Goal: Communication & Community: Answer question/provide support

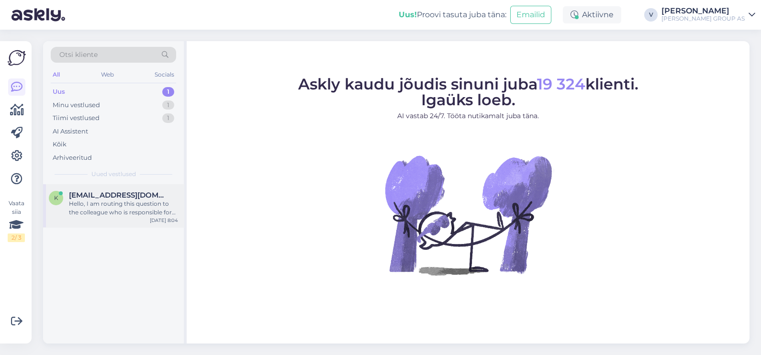
click at [134, 196] on span "[EMAIL_ADDRESS][DOMAIN_NAME]" at bounding box center [119, 195] width 100 height 9
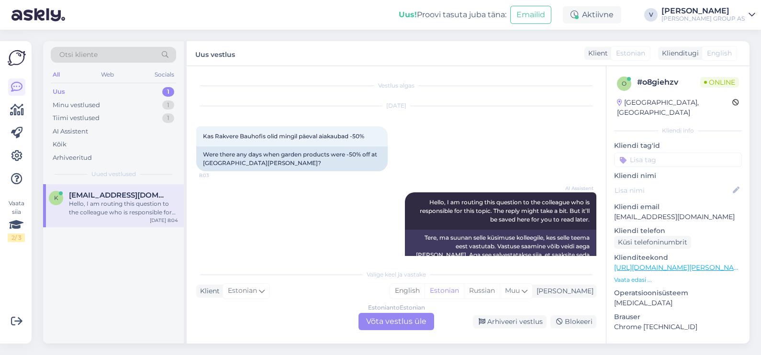
scroll to position [17, 0]
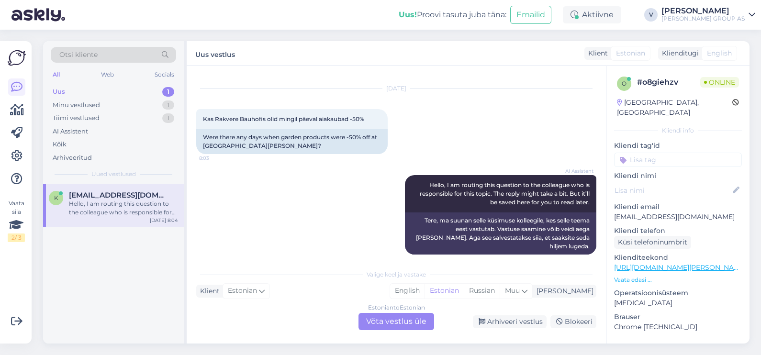
click at [406, 318] on div "Estonian to Estonian Võta vestlus üle" at bounding box center [397, 321] width 76 height 17
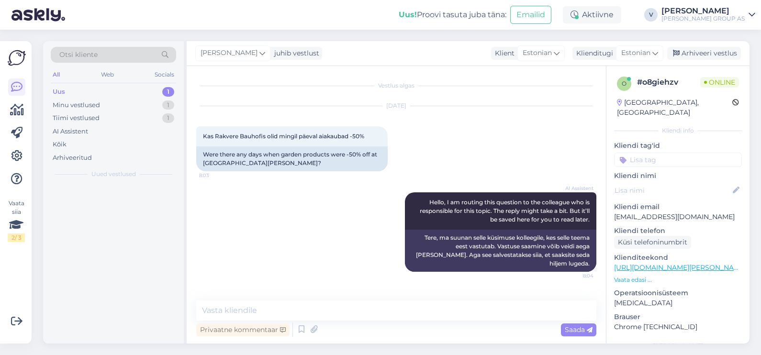
scroll to position [0, 0]
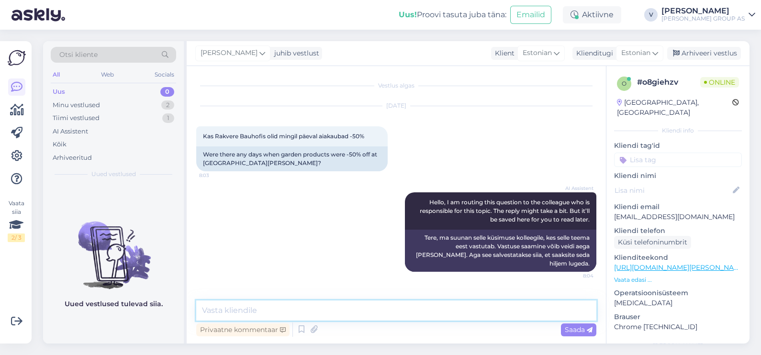
click at [362, 311] on textarea at bounding box center [396, 311] width 400 height 20
paste textarea "[URL][DOMAIN_NAME][PERSON_NAME][PERSON_NAME]"
type textarea "Tere. Sooduspakkumised hetkel kehtivad sellised [URL][DOMAIN_NAME][PERSON_NAME]…"
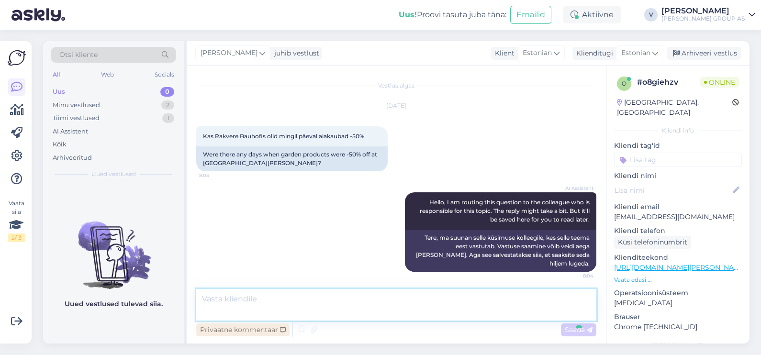
scroll to position [31, 0]
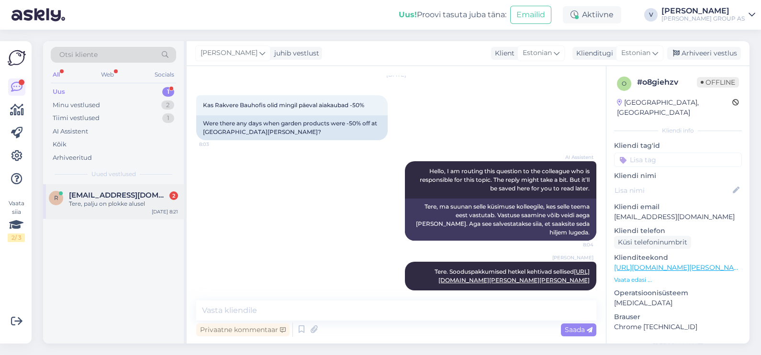
click at [153, 189] on div "r [EMAIL_ADDRESS][DOMAIN_NAME] 2 Tere, palju on plokke alusel [DATE] 8:21" at bounding box center [113, 201] width 141 height 34
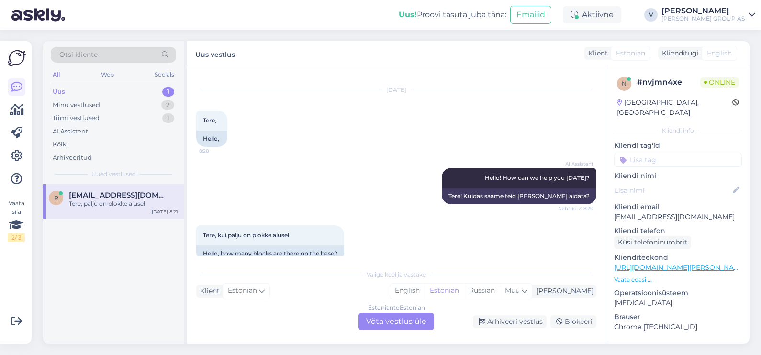
scroll to position [0, 0]
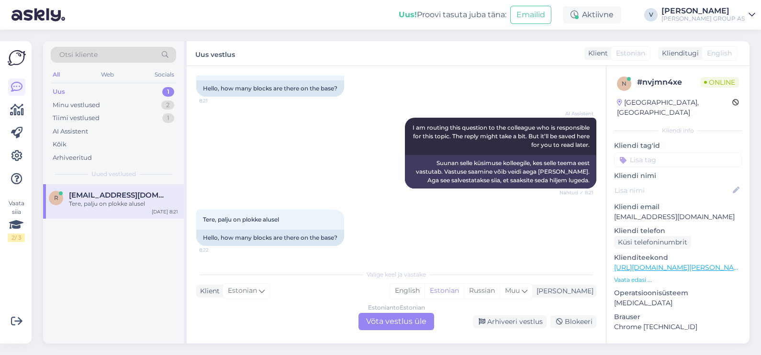
click at [372, 322] on div "Estonian to Estonian Võta vestlus üle" at bounding box center [397, 321] width 76 height 17
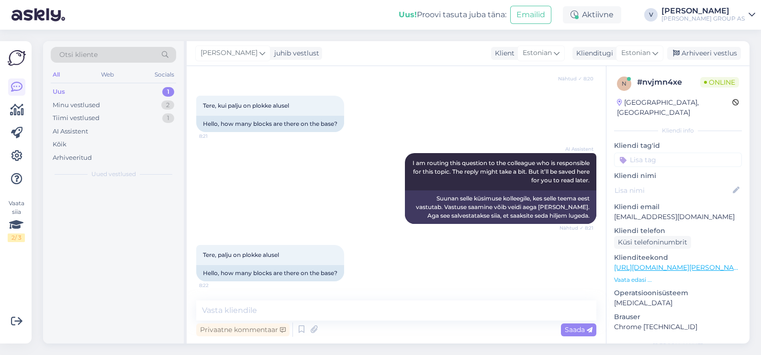
scroll to position [145, 0]
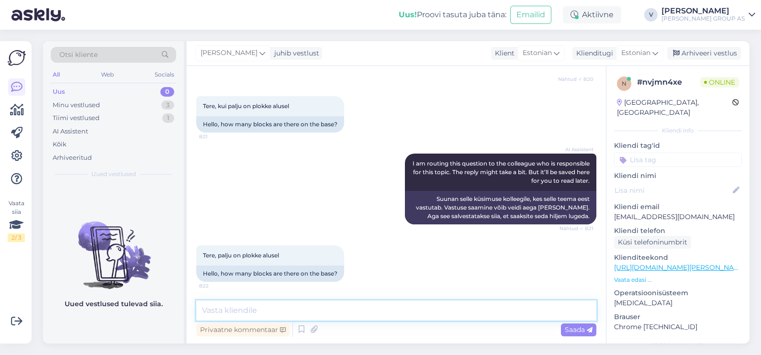
click at [310, 314] on textarea at bounding box center [396, 311] width 400 height 20
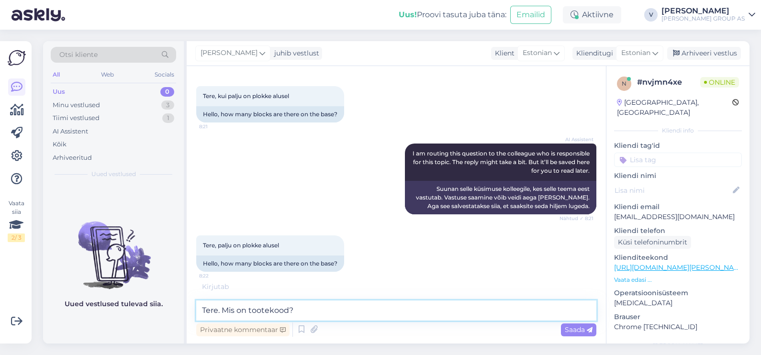
type textarea "Tere. Mis on tootekood?"
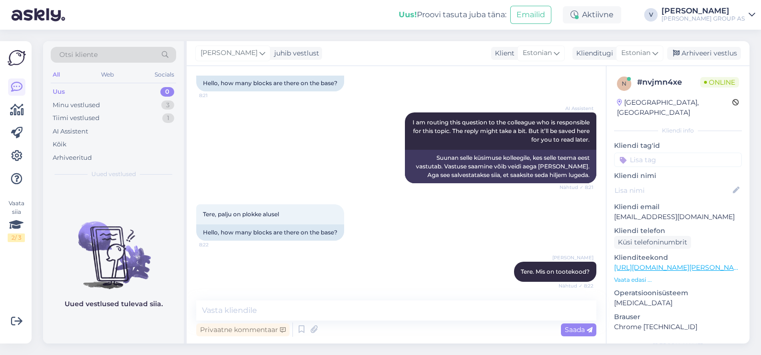
click at [692, 263] on link "[URL][DOMAIN_NAME][PERSON_NAME][PERSON_NAME]" at bounding box center [708, 267] width 189 height 9
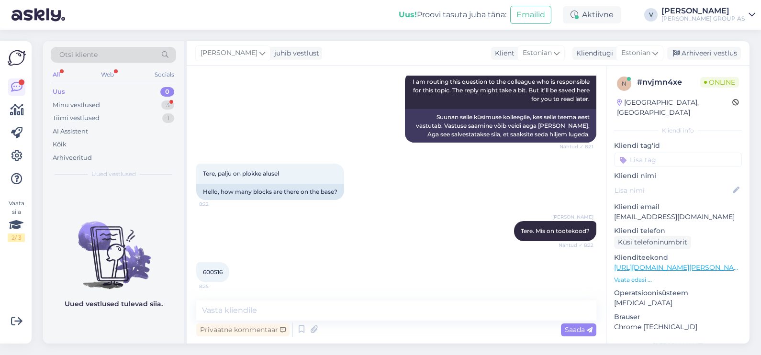
click at [210, 270] on span "600516" at bounding box center [213, 272] width 20 height 7
copy div "[DATE] 8:25"
click at [218, 305] on textarea at bounding box center [396, 311] width 400 height 20
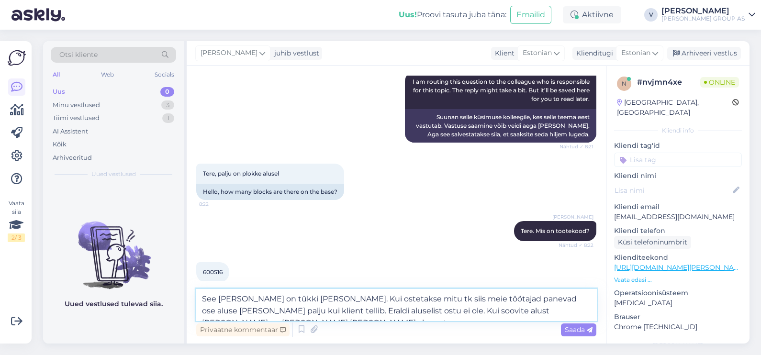
type textarea "See [PERSON_NAME] on tükki [PERSON_NAME]. Kui ostetakse mitu tk siis meie tööta…"
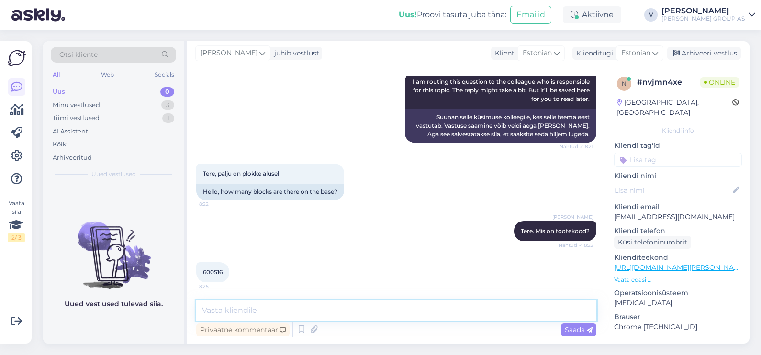
scroll to position [294, 0]
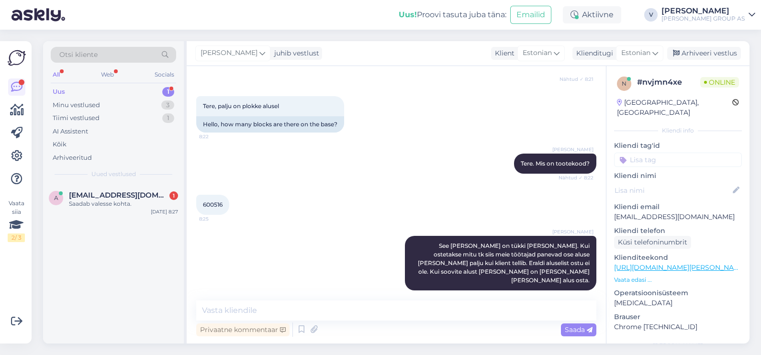
drag, startPoint x: 99, startPoint y: 198, endPoint x: 141, endPoint y: 239, distance: 58.9
click at [99, 199] on span "[EMAIL_ADDRESS][DOMAIN_NAME]" at bounding box center [119, 195] width 100 height 9
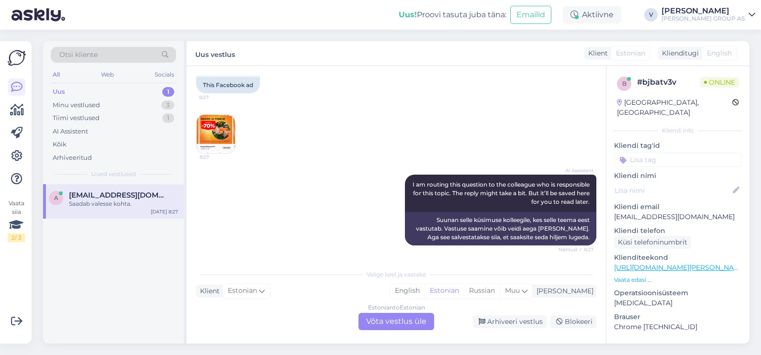
scroll to position [122, 0]
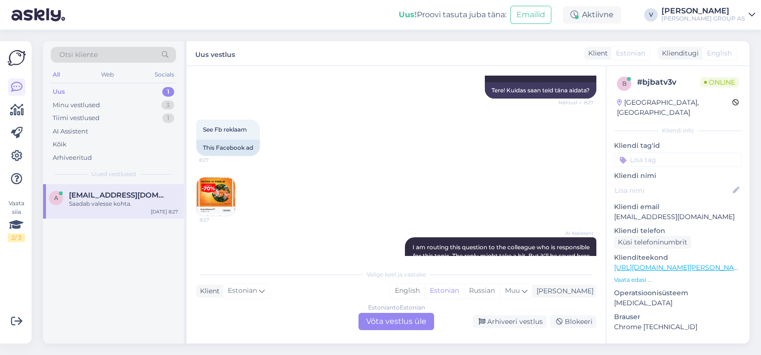
click at [378, 321] on div "Estonian to Estonian Võta vestlus üle" at bounding box center [397, 321] width 76 height 17
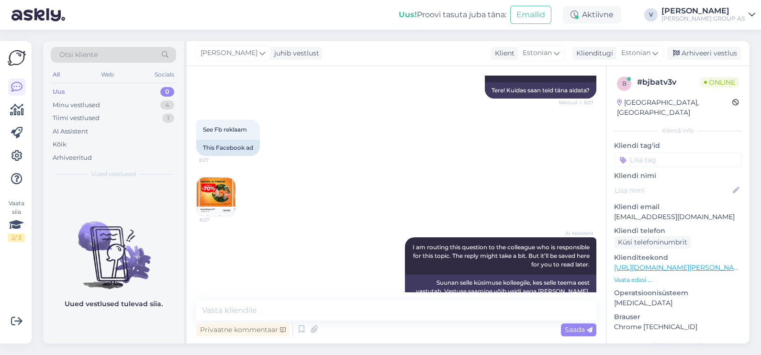
click at [208, 191] on img at bounding box center [216, 197] width 38 height 38
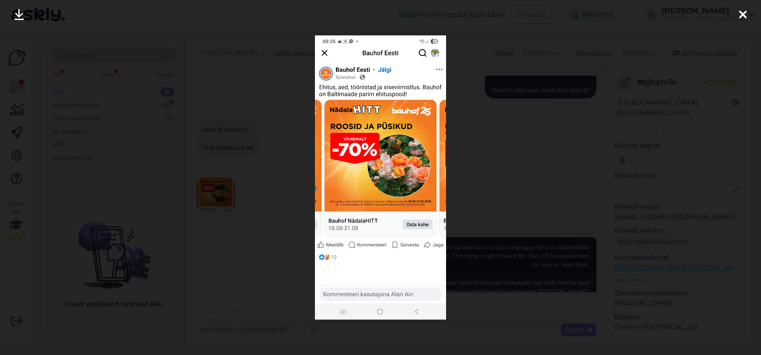
scroll to position [266, 0]
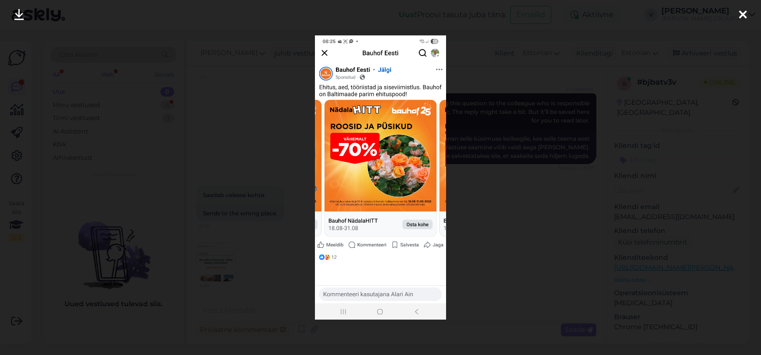
click at [489, 232] on div at bounding box center [380, 177] width 761 height 355
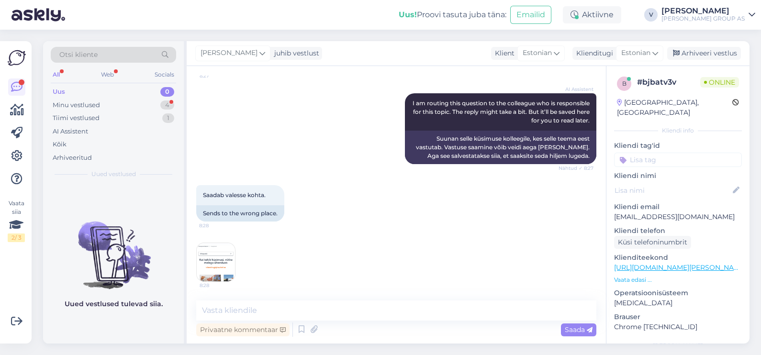
scroll to position [265, 0]
click at [222, 255] on img at bounding box center [216, 263] width 38 height 38
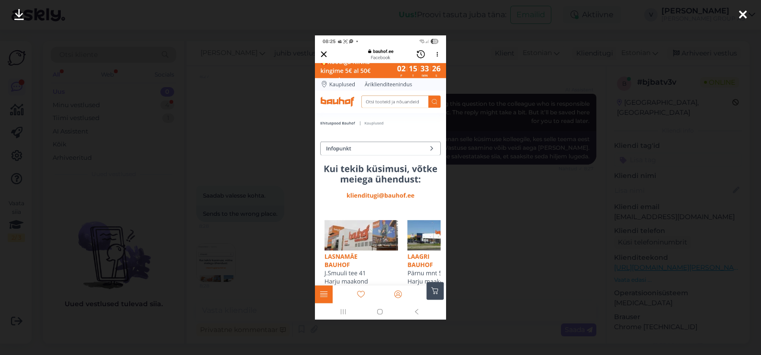
click at [458, 225] on div at bounding box center [380, 177] width 761 height 355
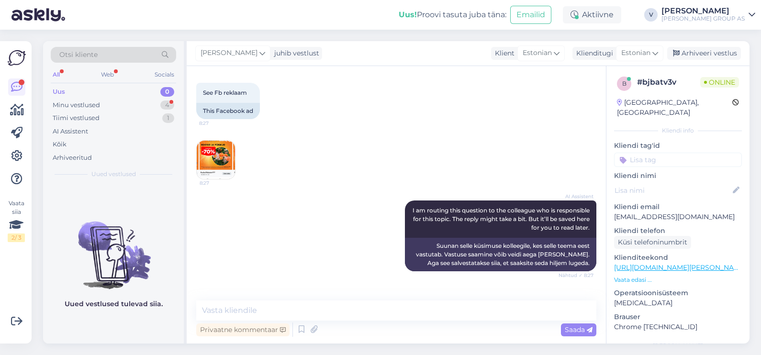
scroll to position [146, 0]
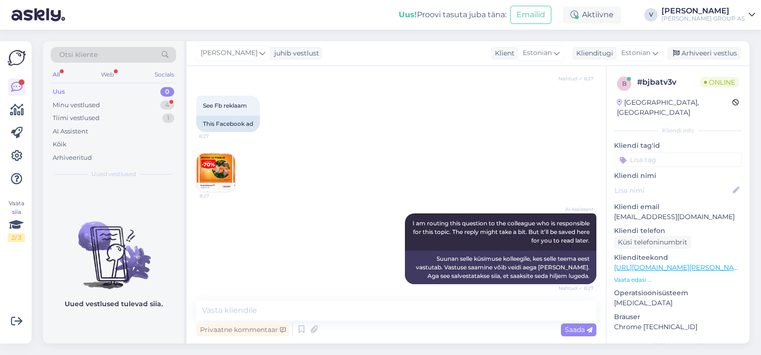
click at [213, 167] on img at bounding box center [216, 173] width 38 height 38
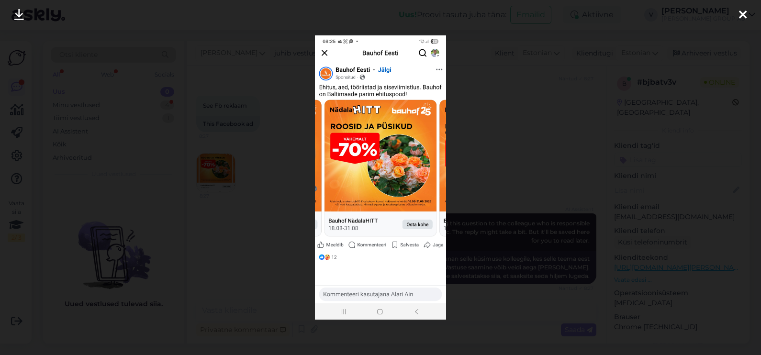
click at [215, 251] on div at bounding box center [380, 177] width 761 height 355
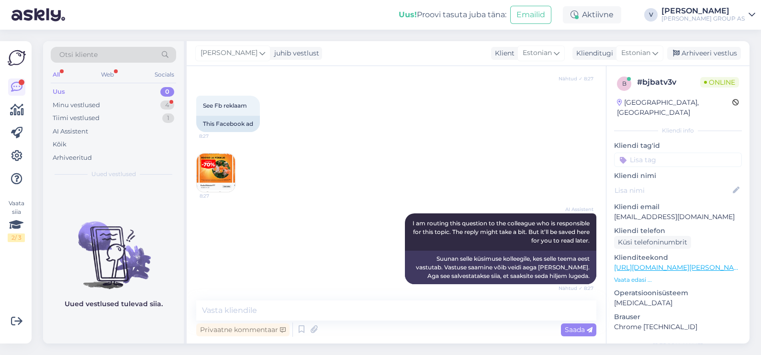
scroll to position [265, 0]
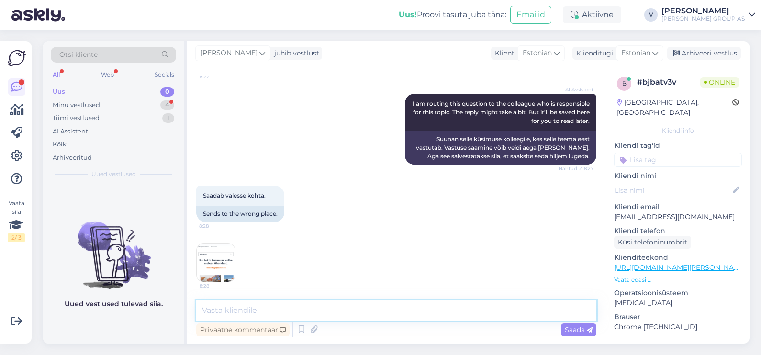
click at [289, 312] on textarea at bounding box center [396, 311] width 400 height 20
click at [263, 314] on textarea "Tere. Edastame arendus osakonnale." at bounding box center [396, 311] width 400 height 20
type textarea "Tere. Edastame infot arendus osakonnale."
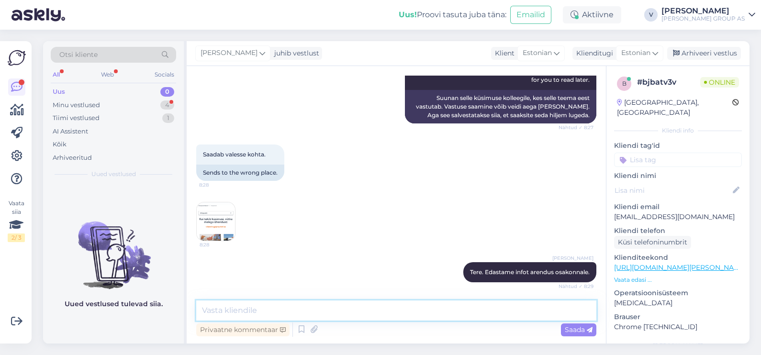
scroll to position [397, 0]
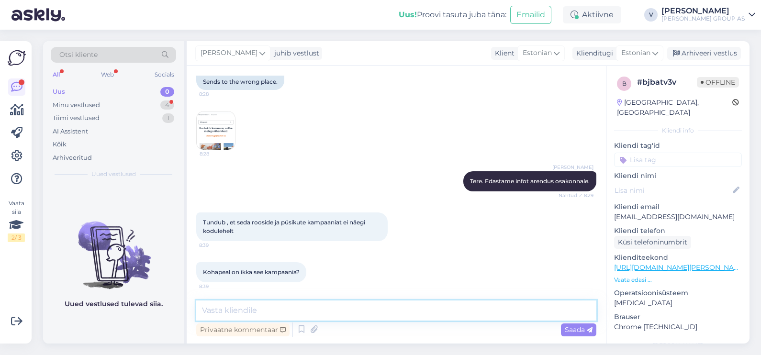
click at [274, 304] on textarea at bounding box center [396, 311] width 400 height 20
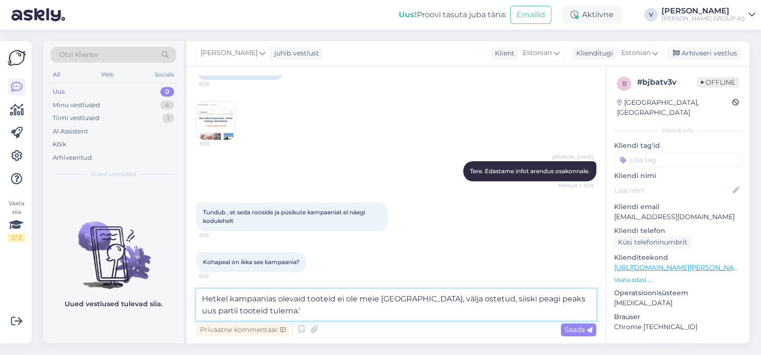
type textarea "Hetkel kampaanias olevaid tooteid ei ole meie [GEOGRAPHIC_DATA], välja ostetud,…"
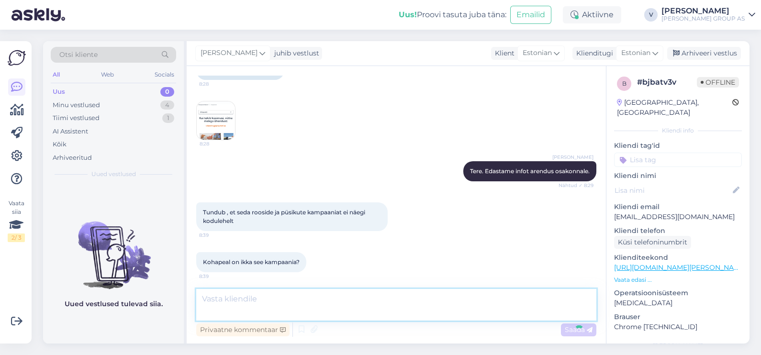
scroll to position [447, 0]
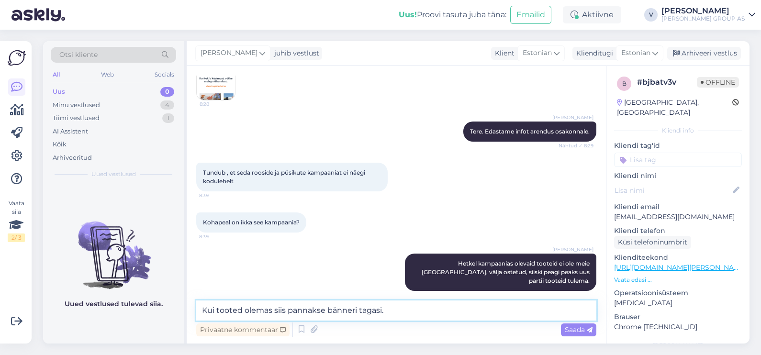
type textarea "Kui tooted olemas siis pannakse bänneri tagasi."
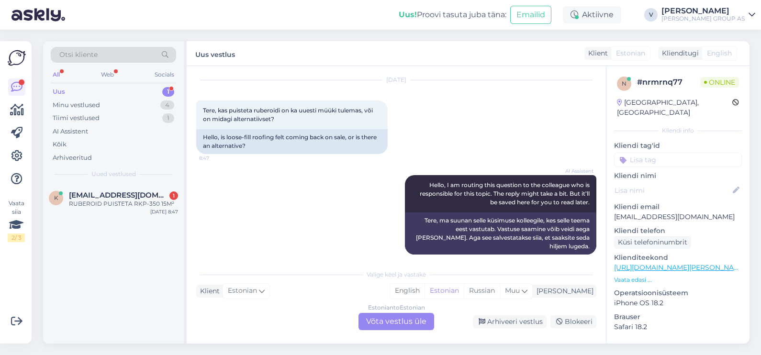
scroll to position [83, 0]
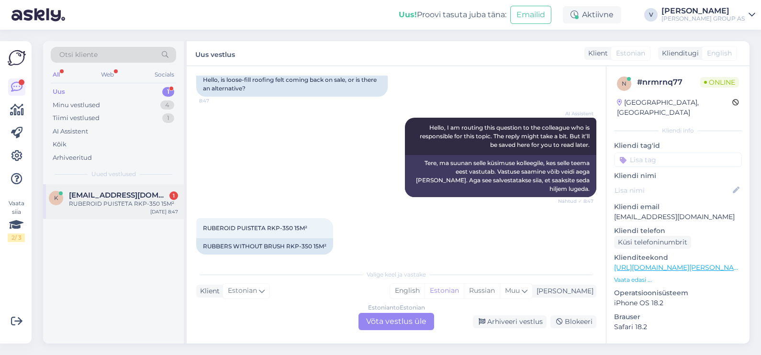
click at [140, 192] on span "[EMAIL_ADDRESS][DOMAIN_NAME]" at bounding box center [119, 195] width 100 height 9
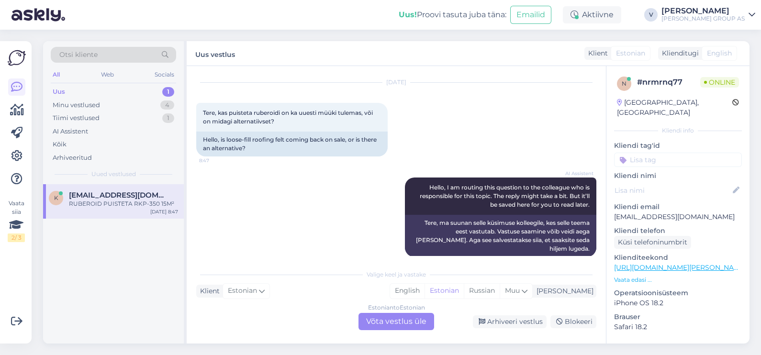
click at [388, 324] on div "Estonian to Estonian Võta vestlus üle" at bounding box center [397, 321] width 76 height 17
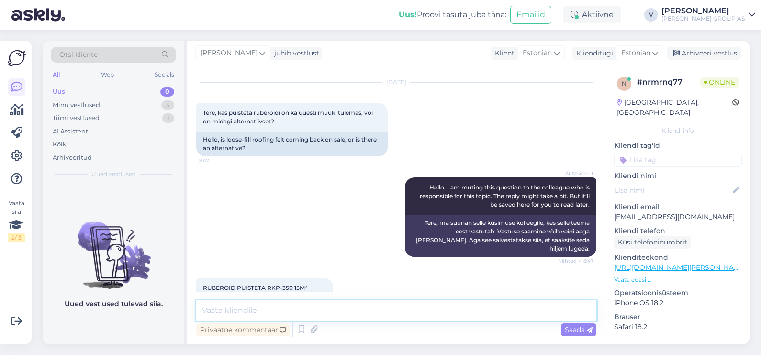
drag, startPoint x: 388, startPoint y: 324, endPoint x: 324, endPoint y: 315, distance: 64.2
click at [324, 315] on textarea at bounding box center [396, 311] width 400 height 20
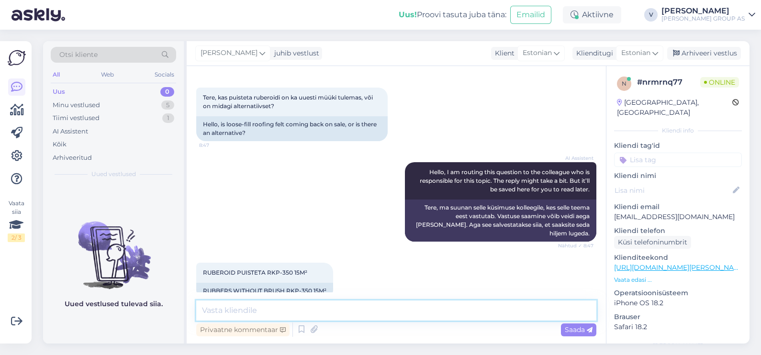
scroll to position [47, 0]
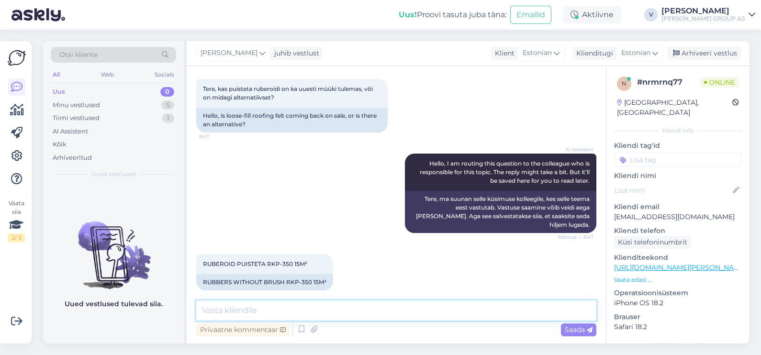
type textarea "e"
type textarea "Tere. Kahjuks enam [PERSON_NAME]. Alternatiivina pole ka midagi pakkuda."
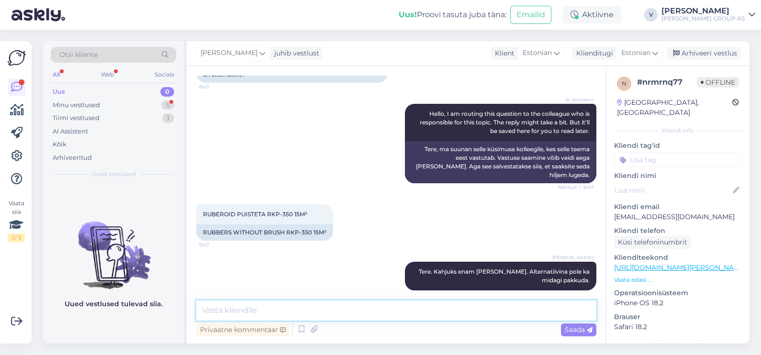
scroll to position [138, 0]
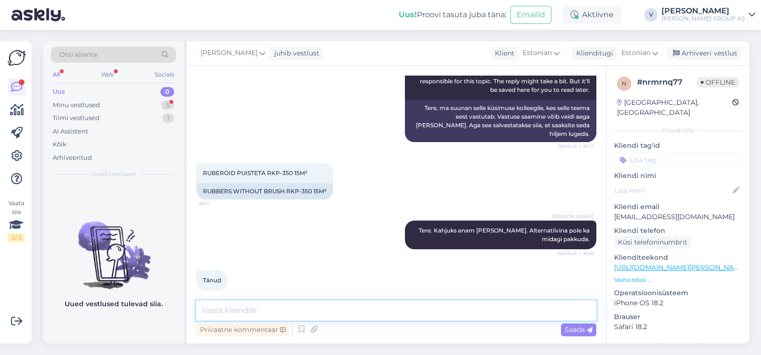
click at [303, 306] on textarea at bounding box center [396, 311] width 400 height 20
click at [692, 52] on div "Arhiveeri vestlus" at bounding box center [704, 53] width 74 height 13
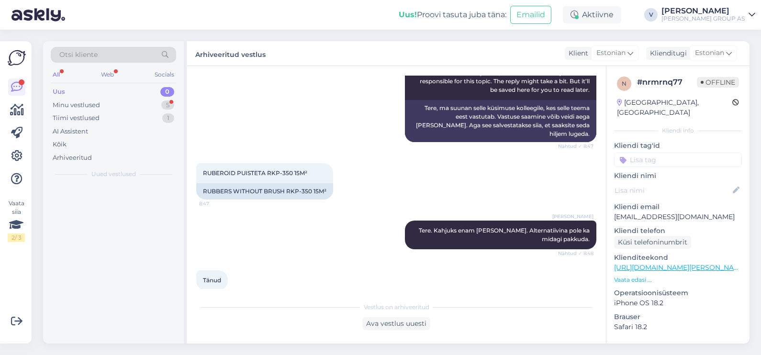
scroll to position [141, 0]
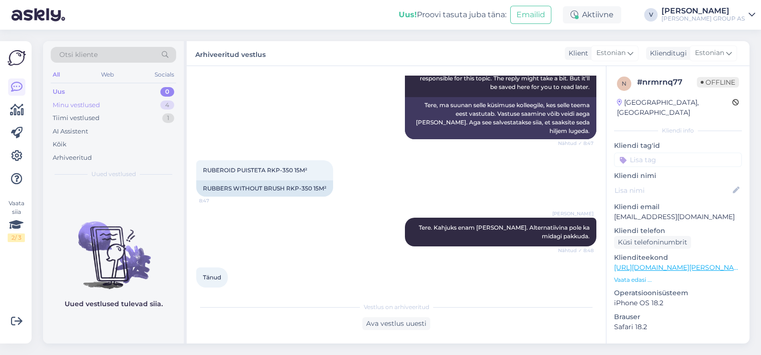
click at [81, 99] on div "Minu vestlused 4" at bounding box center [113, 105] width 125 height 13
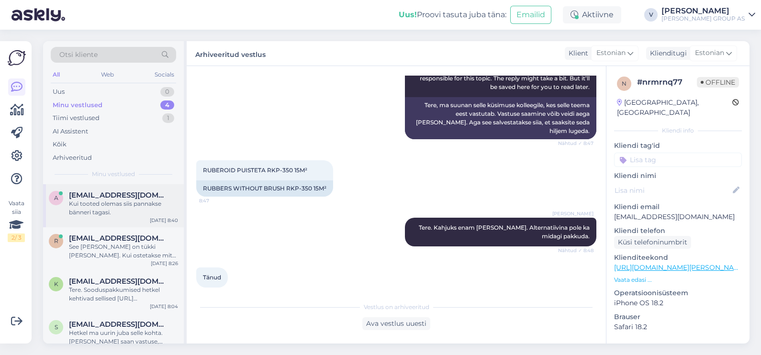
click at [84, 210] on div "Kui tooted olemas siis pannakse bänneri tagasi." at bounding box center [123, 208] width 109 height 17
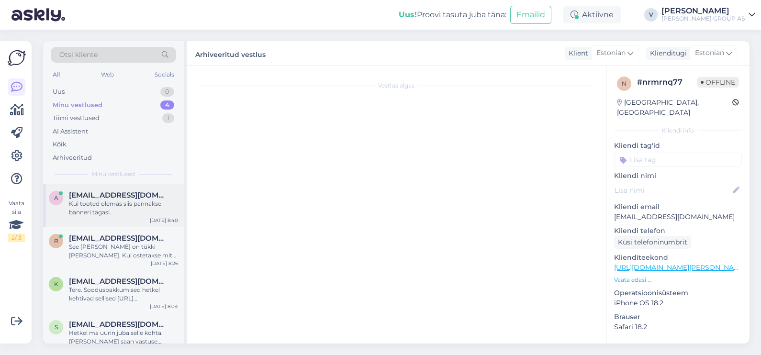
scroll to position [488, 0]
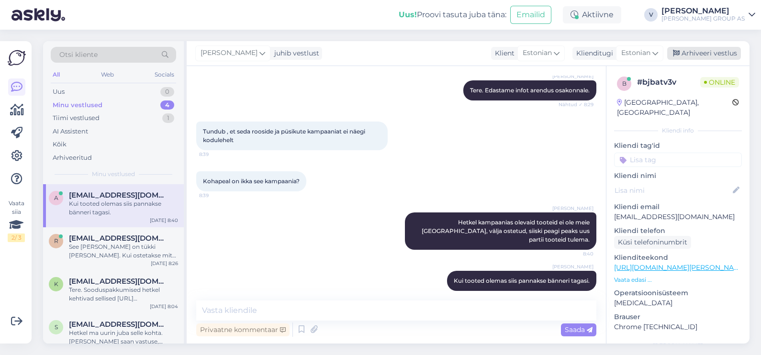
click at [718, 49] on div "Arhiveeri vestlus" at bounding box center [704, 53] width 74 height 13
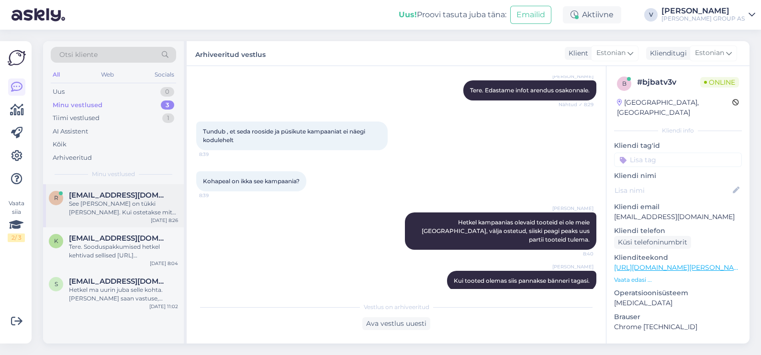
click at [139, 214] on div "See [PERSON_NAME] on tükki [PERSON_NAME]. Kui ostetakse mitu tk siis meie tööta…" at bounding box center [123, 208] width 109 height 17
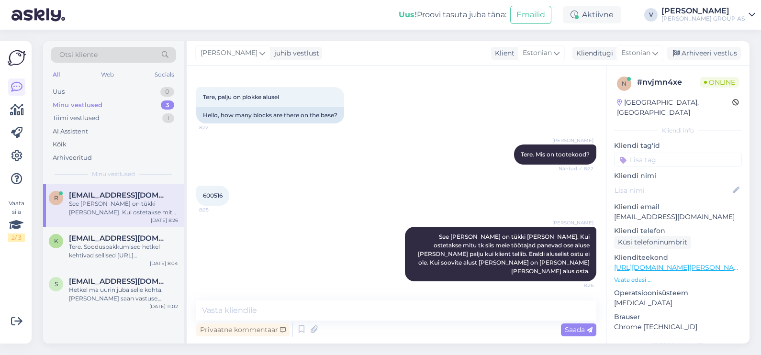
scroll to position [294, 0]
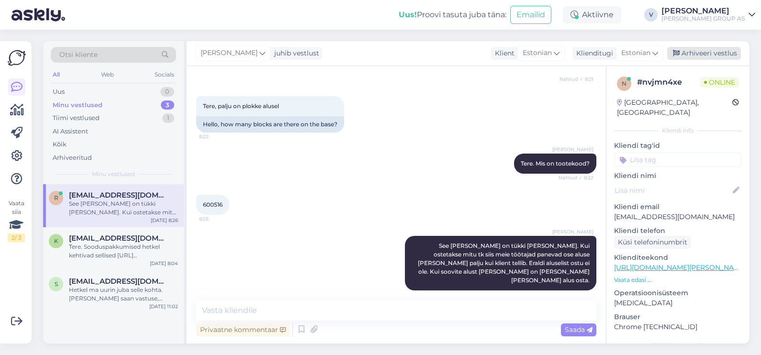
click at [709, 55] on div "Arhiveeri vestlus" at bounding box center [704, 53] width 74 height 13
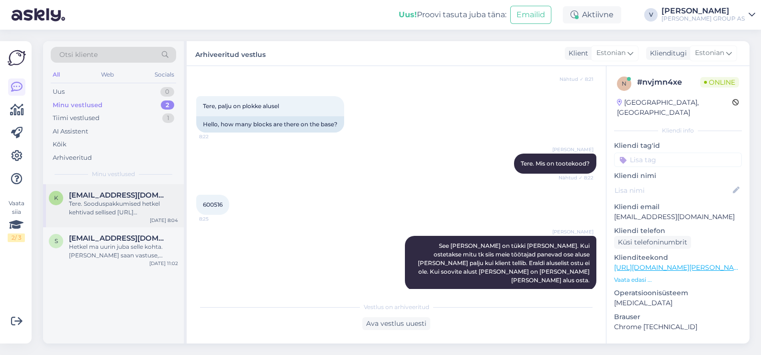
click at [121, 203] on div "Tere. Sooduspakkumised hetkel kehtivad sellised [URL][DOMAIN_NAME][PERSON_NAME]…" at bounding box center [123, 208] width 109 height 17
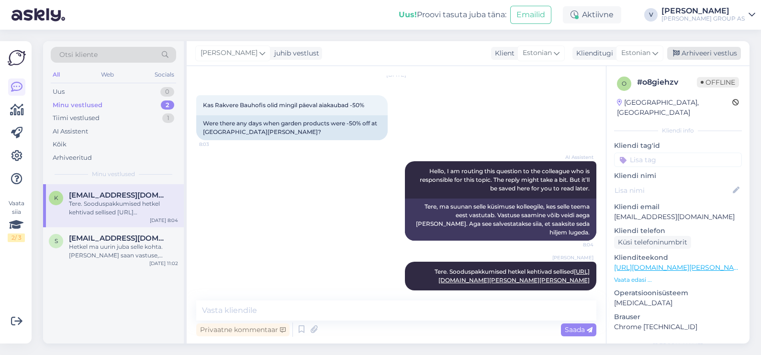
click at [693, 50] on div "Arhiveeri vestlus" at bounding box center [704, 53] width 74 height 13
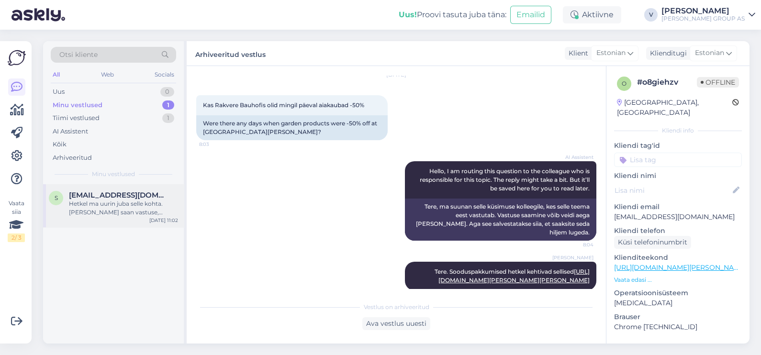
click at [140, 211] on div "Hetkel ma uurin juba selle kohta. [PERSON_NAME] saan vastuse, [PERSON_NAME] tei…" at bounding box center [123, 208] width 109 height 17
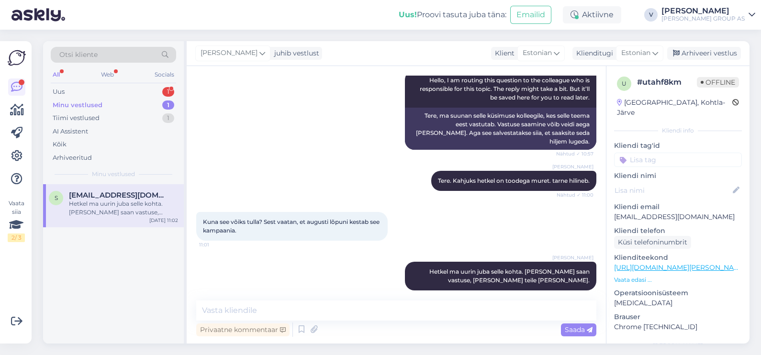
click at [105, 211] on div "Hetkel ma uurin juba selle kohta. [PERSON_NAME] saan vastuse, [PERSON_NAME] tei…" at bounding box center [123, 208] width 109 height 17
click at [78, 81] on div "All Web Socials" at bounding box center [113, 75] width 125 height 15
click at [80, 89] on div "Uus 1" at bounding box center [113, 91] width 125 height 13
click at [101, 187] on div "a [EMAIL_ADDRESS][DOMAIN_NAME] 1 Мне нужна корзиночка для чистящей таблетки [DA…" at bounding box center [113, 205] width 141 height 43
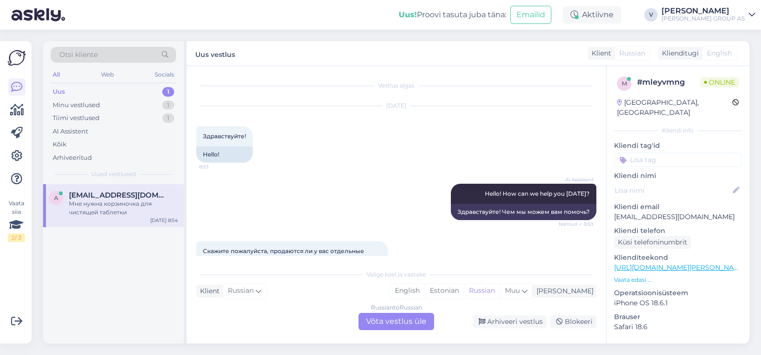
scroll to position [206, 0]
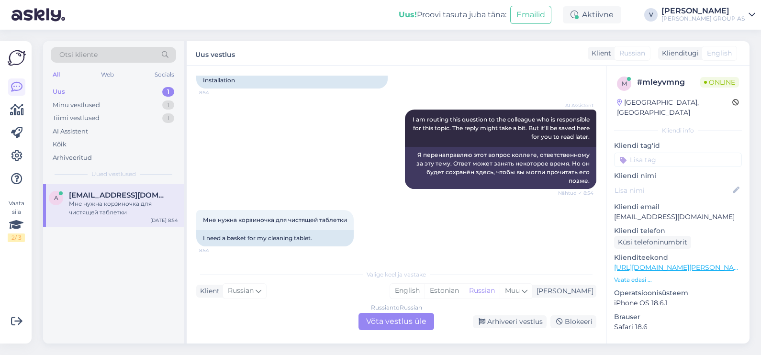
click at [380, 321] on div "Russian to Russian Võta vestlus üle" at bounding box center [397, 321] width 76 height 17
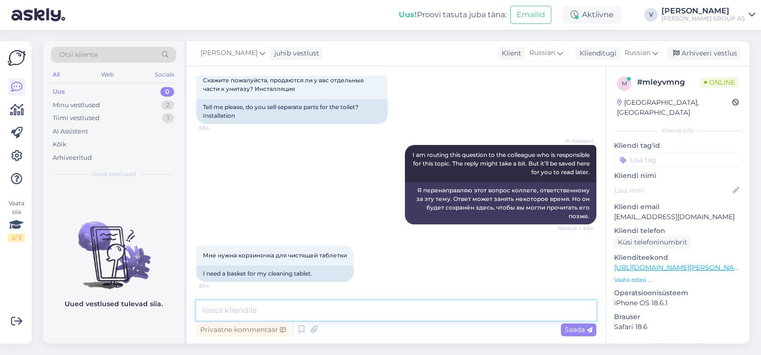
click at [372, 316] on textarea at bounding box center [396, 311] width 400 height 20
type textarea "Здравствуйте. Отдельные запчасти мы не продаем."
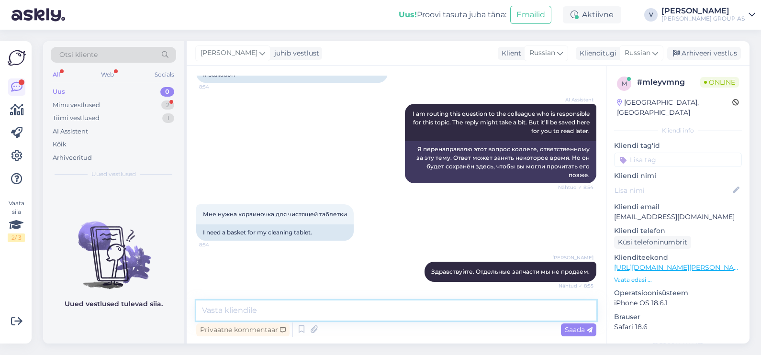
scroll to position [253, 0]
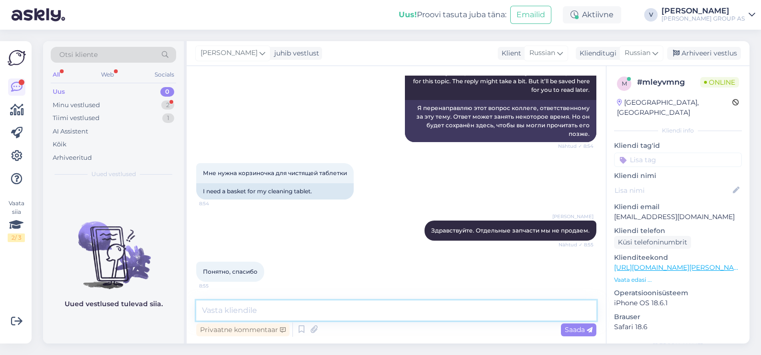
click at [373, 316] on textarea at bounding box center [396, 311] width 400 height 20
click at [729, 46] on div "[PERSON_NAME] juhib vestlust Klient [DEMOGRAPHIC_DATA] Klienditugi [DEMOGRAPHIC…" at bounding box center [468, 53] width 563 height 25
click at [729, 53] on div "Arhiveeri vestlus" at bounding box center [704, 53] width 74 height 13
